Goal: Navigation & Orientation: Find specific page/section

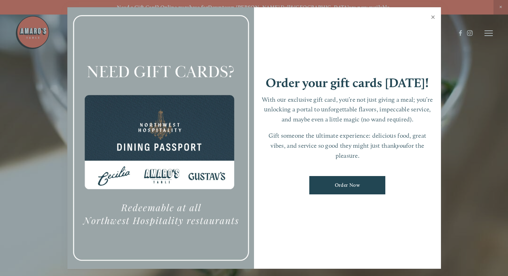
click at [434, 17] on link "Close" at bounding box center [432, 17] width 13 height 19
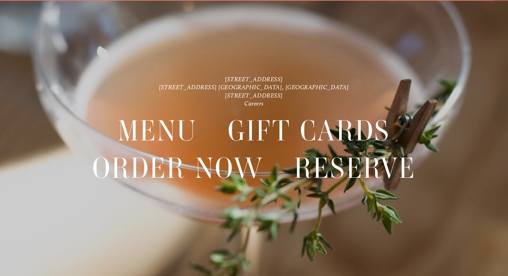
scroll to position [15, 0]
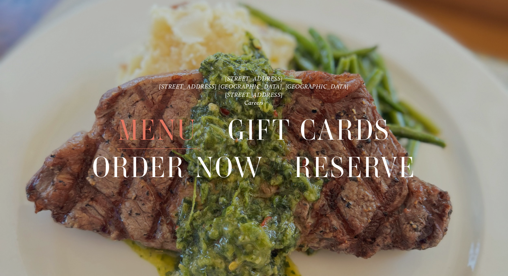
click at [161, 132] on span "Menu" at bounding box center [157, 130] width 79 height 37
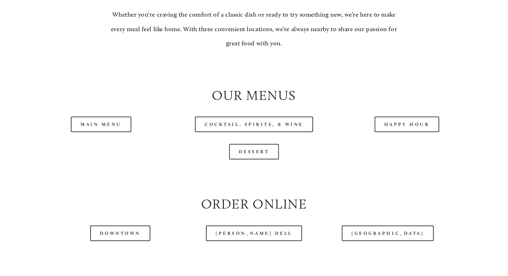
scroll to position [639, 0]
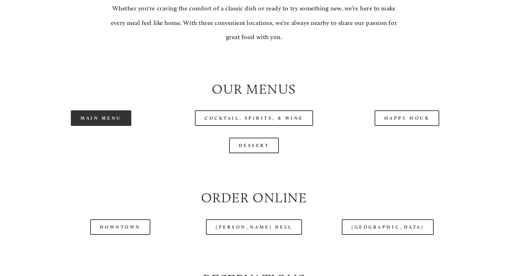
click at [101, 126] on link "Main Menu" at bounding box center [101, 118] width 60 height 16
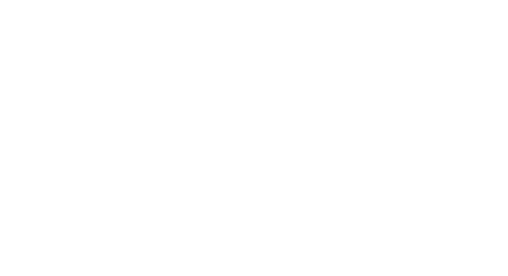
scroll to position [15, 0]
